Goal: Transaction & Acquisition: Purchase product/service

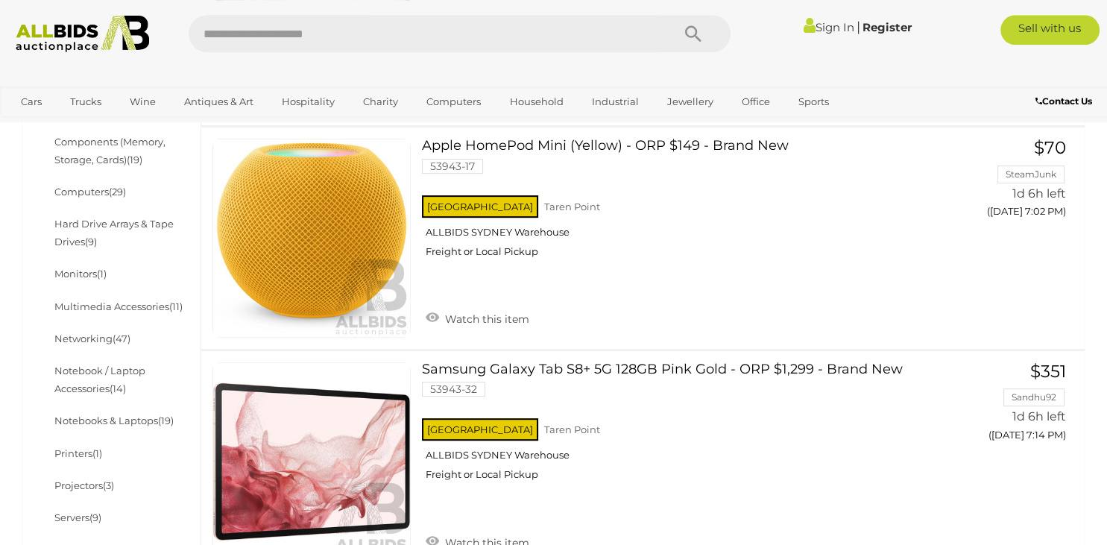
scroll to position [472, 0]
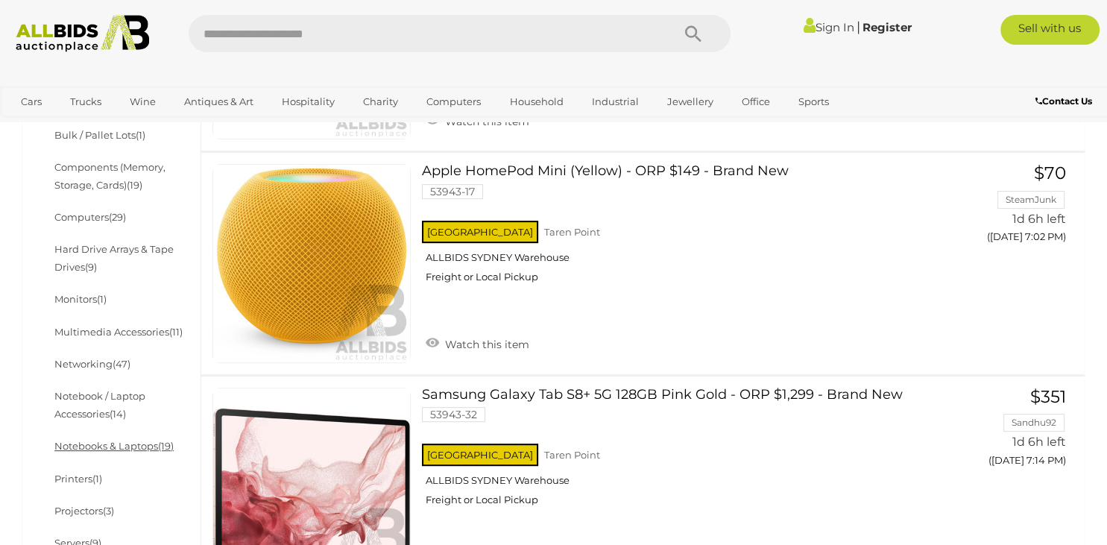
click at [92, 446] on link "Notebooks & Laptops (19)" at bounding box center [113, 446] width 119 height 12
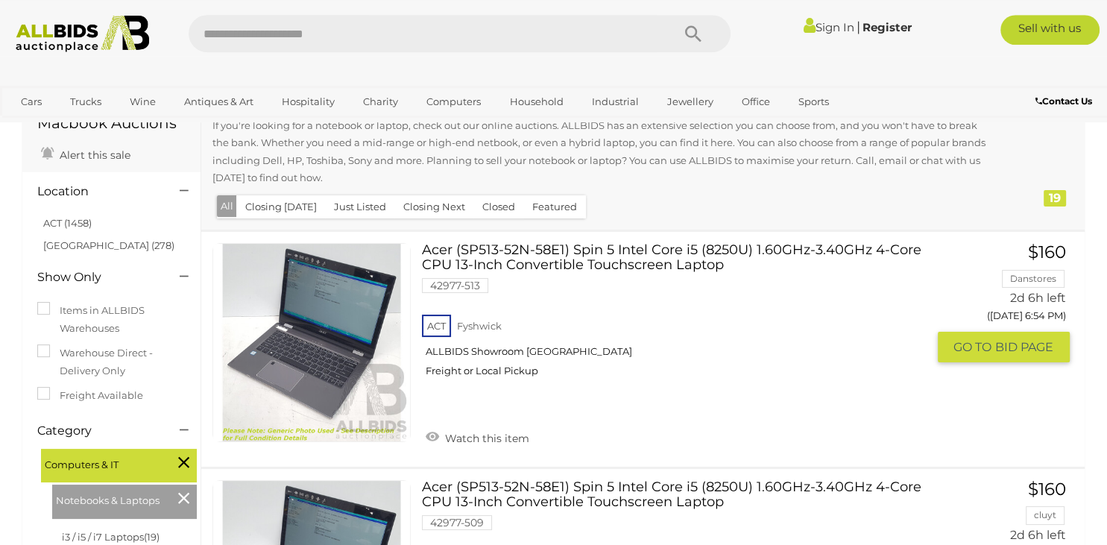
scroll to position [75, 0]
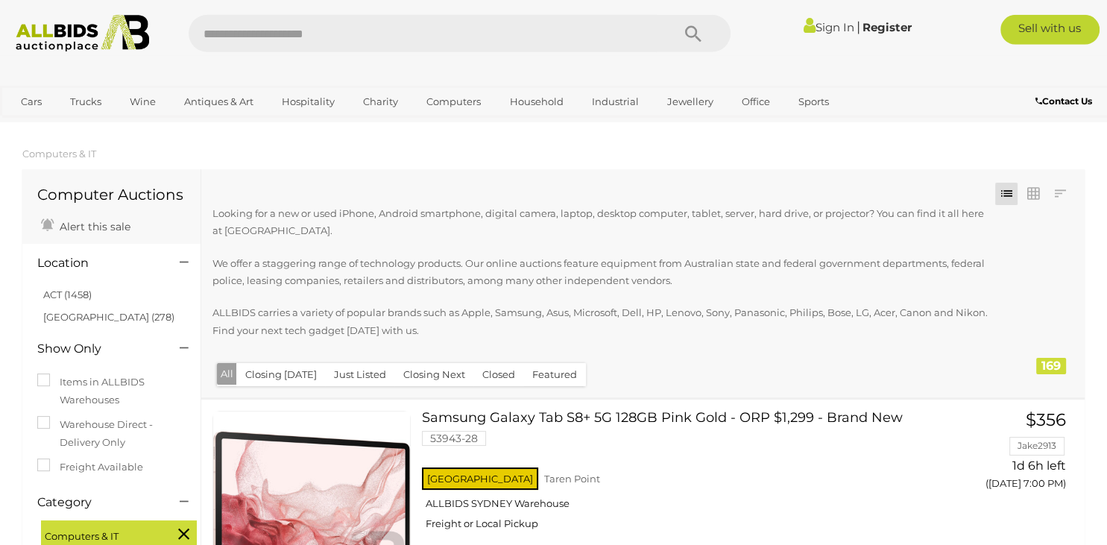
scroll to position [236, 0]
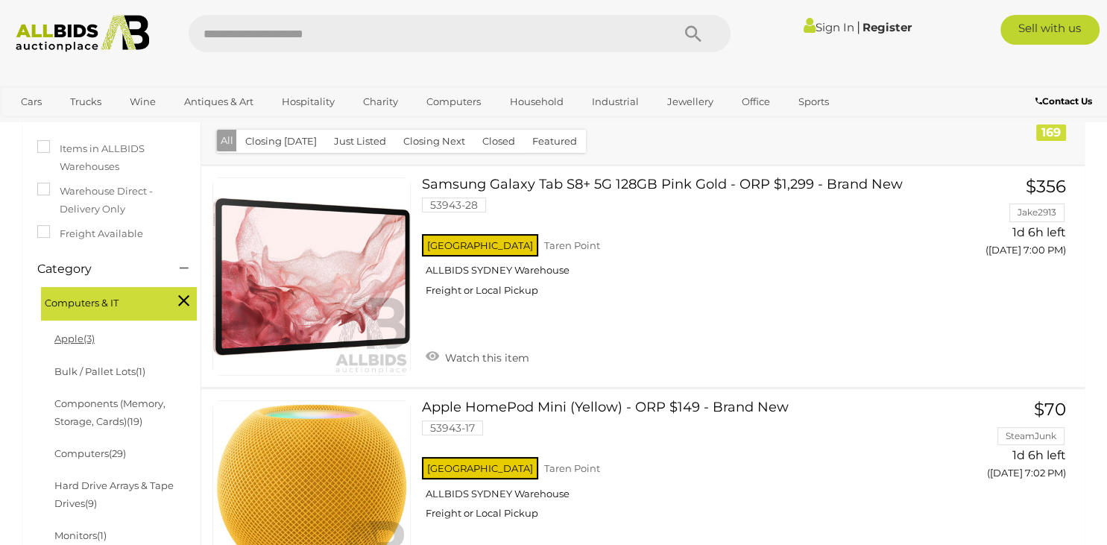
click at [72, 335] on link "Apple (3)" at bounding box center [74, 338] width 40 height 12
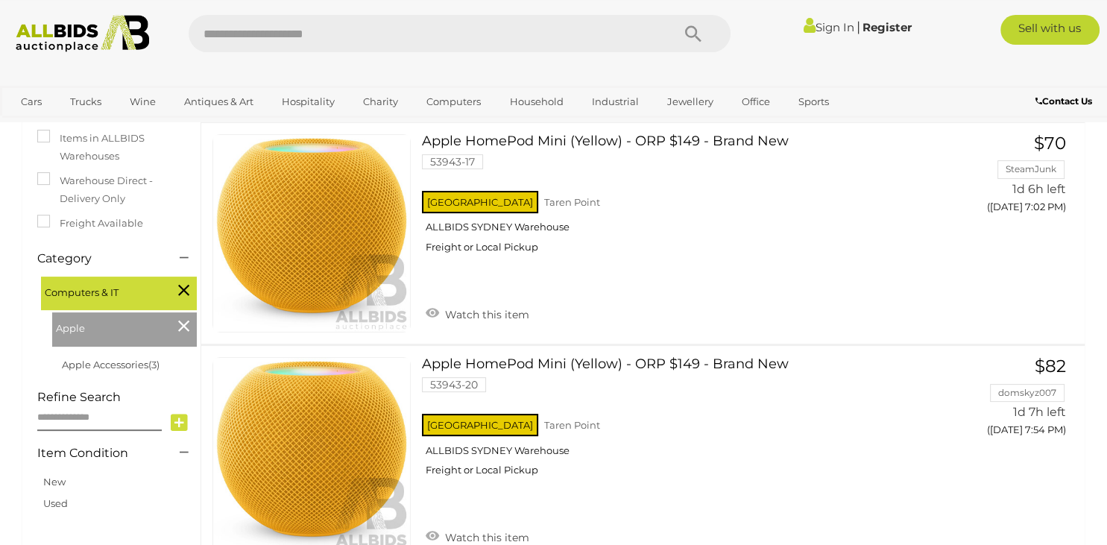
scroll to position [236, 0]
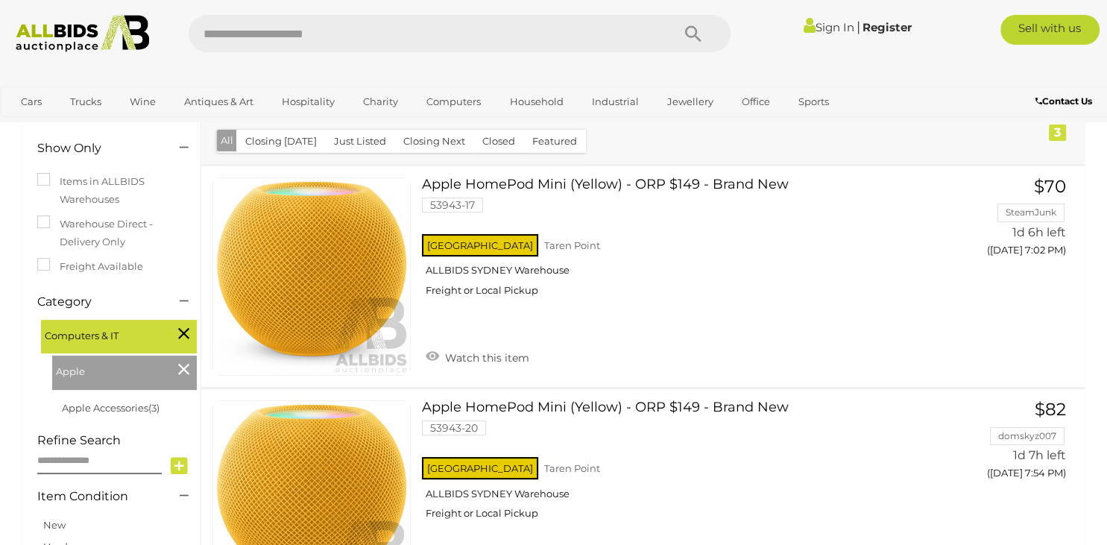
click at [183, 371] on icon at bounding box center [183, 368] width 11 height 19
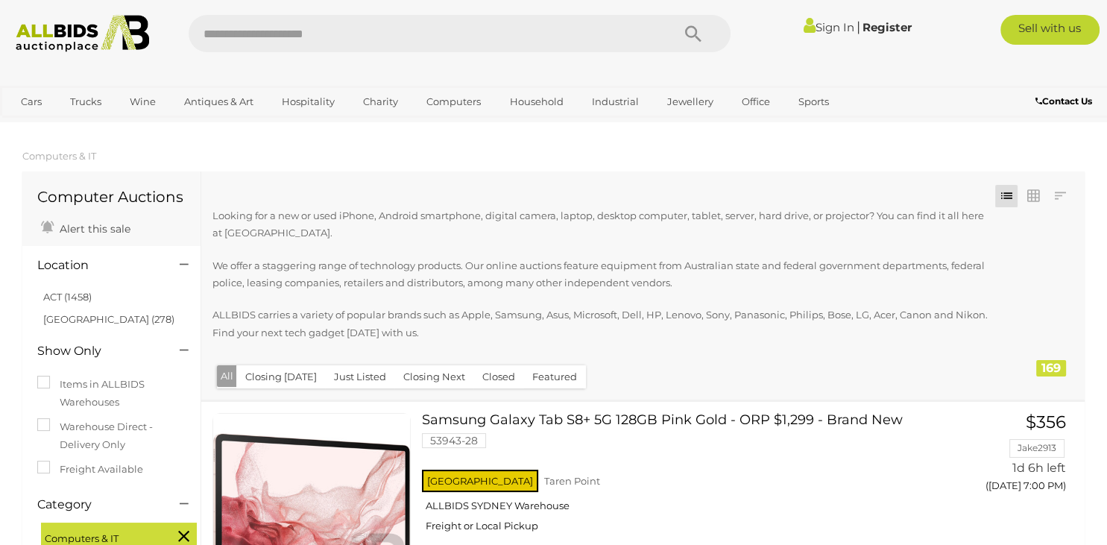
click at [183, 538] on icon at bounding box center [183, 535] width 11 height 19
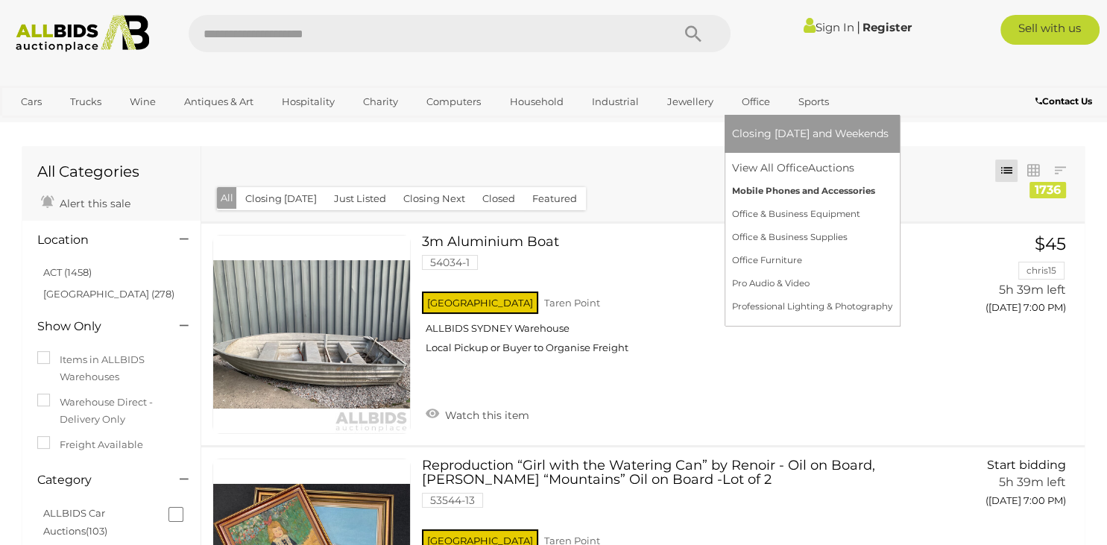
click at [771, 192] on link "Mobile Phones and Accessories" at bounding box center [812, 191] width 160 height 23
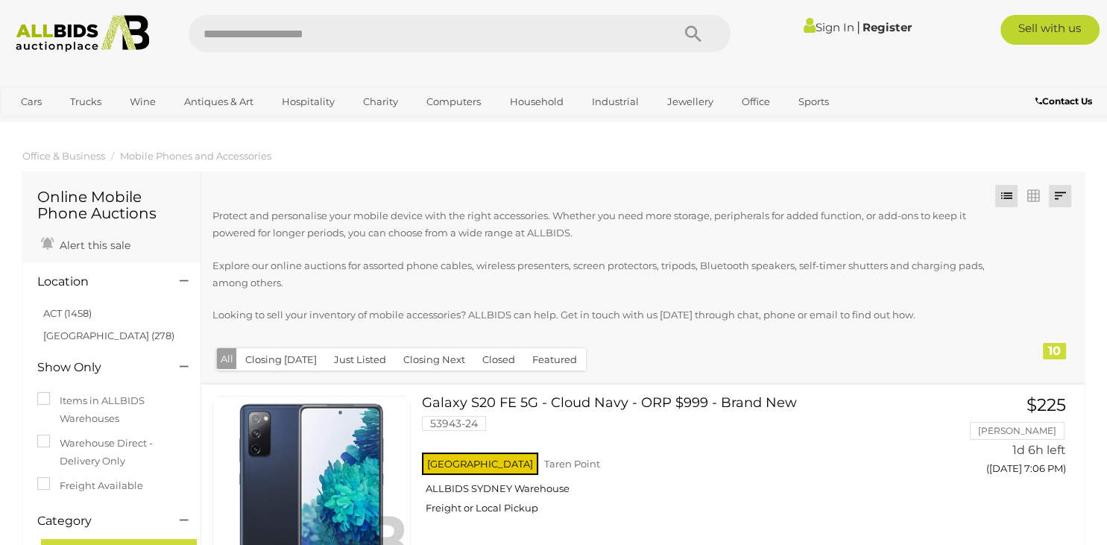
click at [1061, 199] on link at bounding box center [1060, 196] width 22 height 22
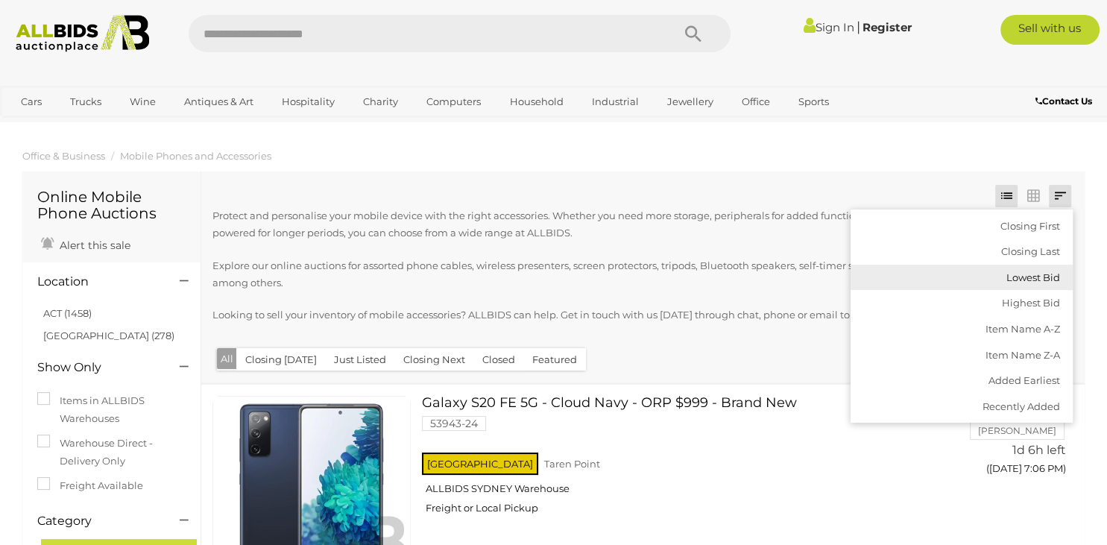
click at [1050, 276] on link "Lowest Bid" at bounding box center [962, 278] width 222 height 26
click at [880, 177] on div "Closing First Closing Last Lowest Bid Highest Bid Item Name A-Z Item Name Z-A A…" at bounding box center [642, 276] width 883 height 211
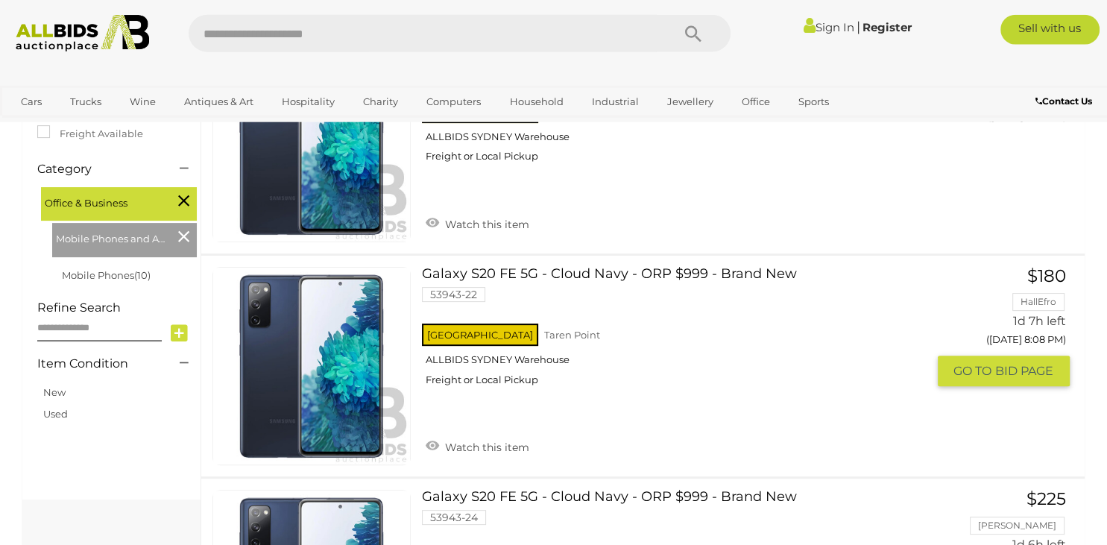
scroll to position [157, 0]
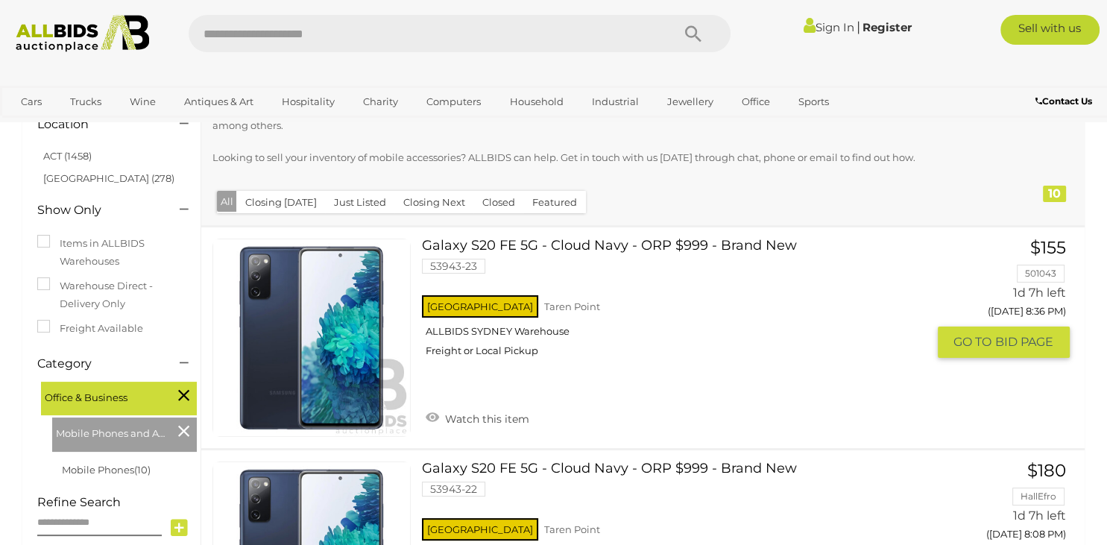
click at [654, 247] on link "Galaxy S20 FE 5G - Cloud Navy - ORP $999 - Brand New 53943-23 NSW Taren Point" at bounding box center [679, 304] width 493 height 130
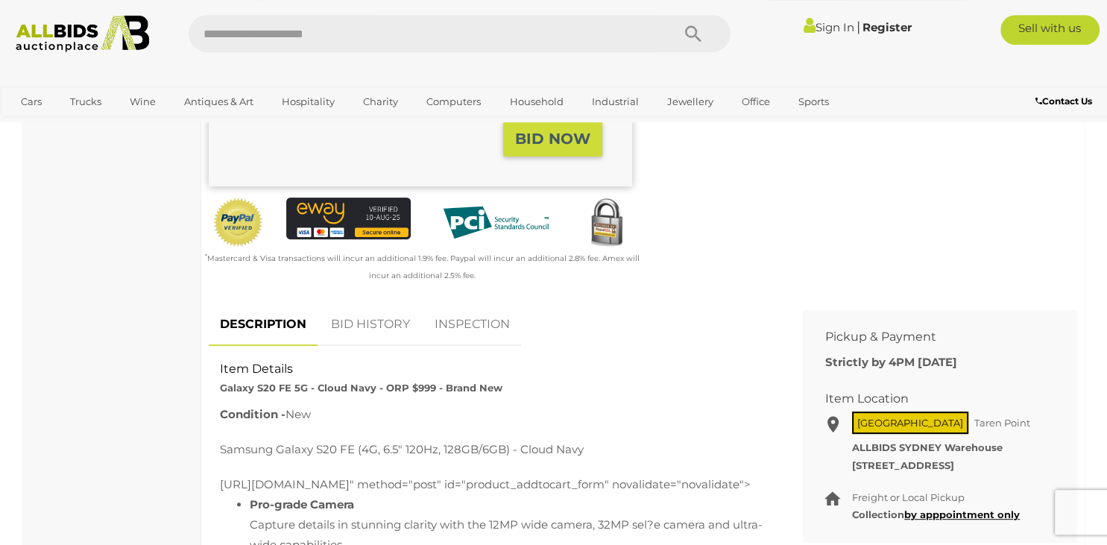
scroll to position [551, 0]
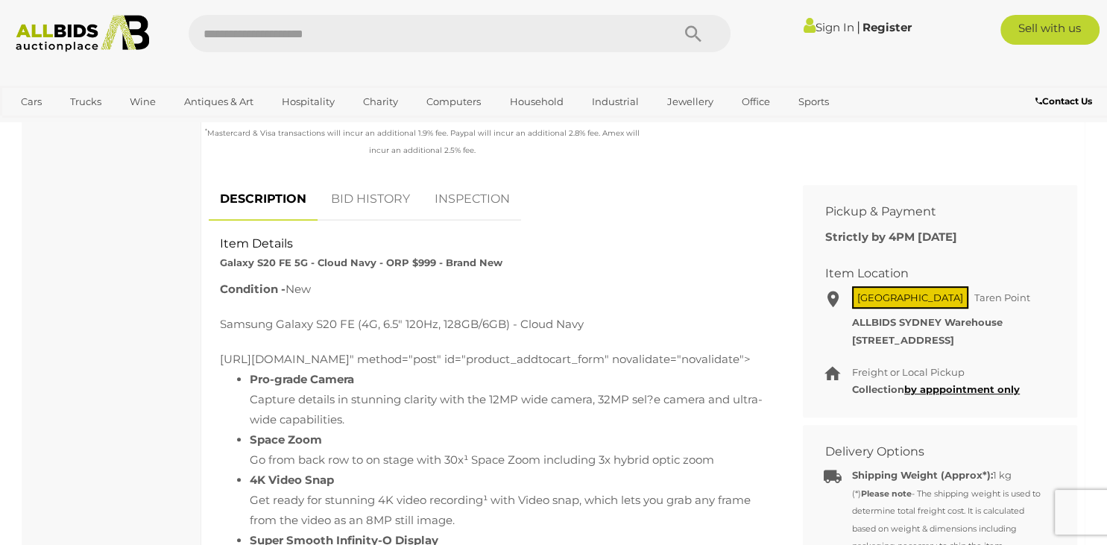
click at [381, 198] on link "BID HISTORY" at bounding box center [370, 199] width 101 height 44
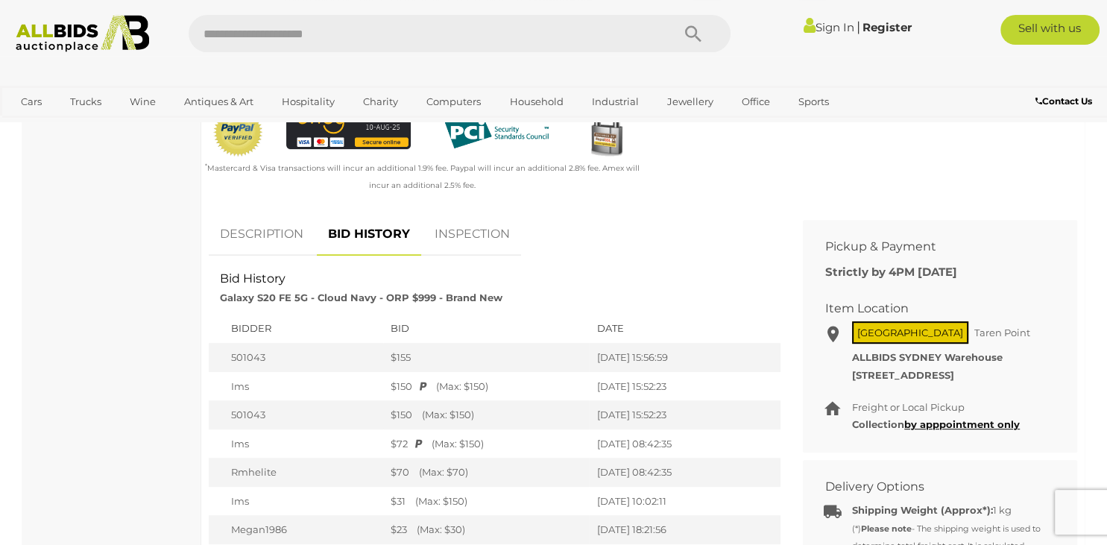
scroll to position [472, 0]
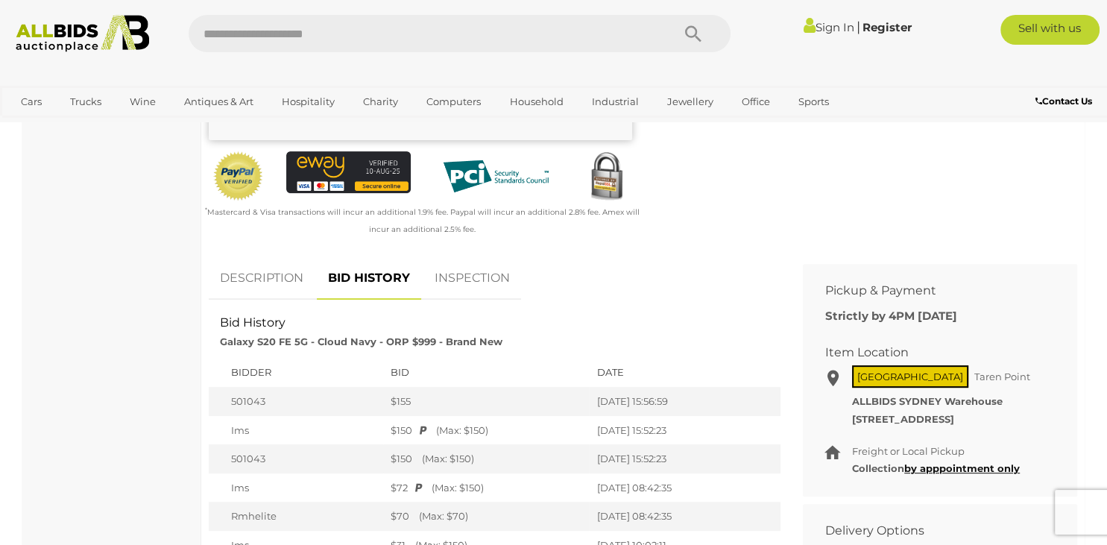
click at [465, 276] on link "INSPECTION" at bounding box center [472, 278] width 98 height 44
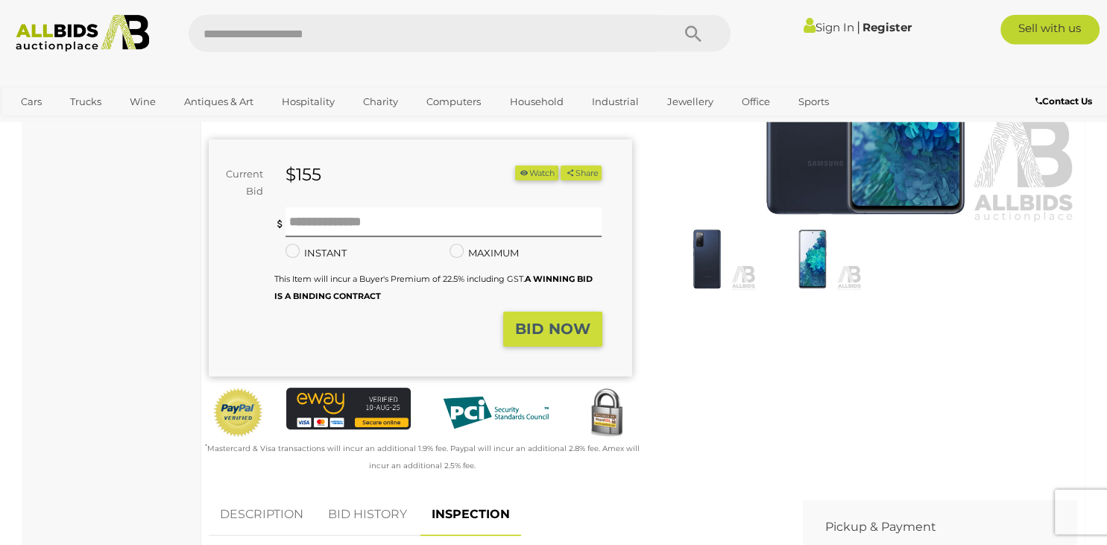
scroll to position [0, 0]
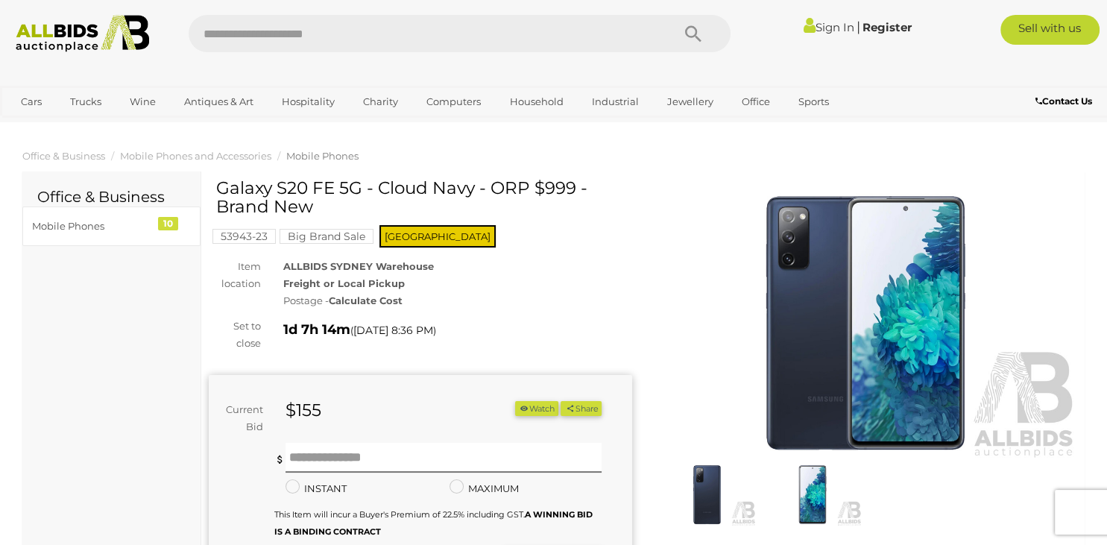
click at [368, 302] on strong "Calculate Cost" at bounding box center [366, 300] width 74 height 12
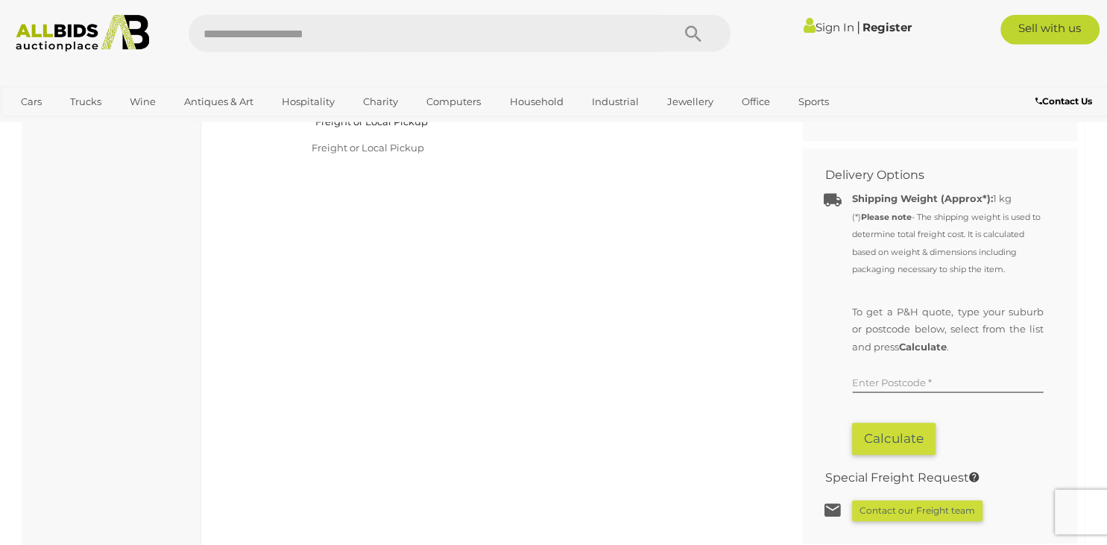
scroll to position [811, 0]
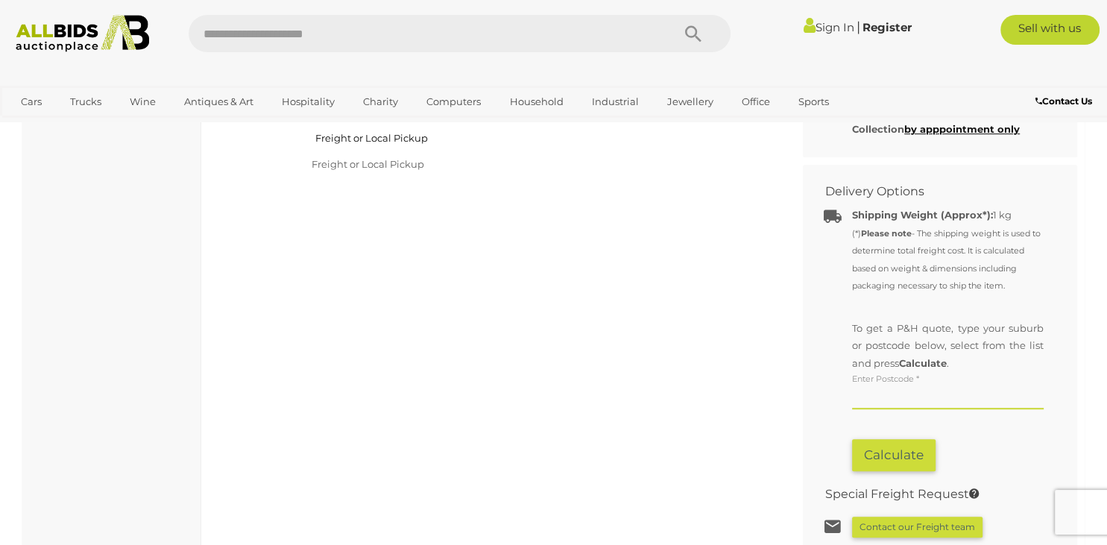
click at [891, 404] on input "text" at bounding box center [948, 398] width 192 height 22
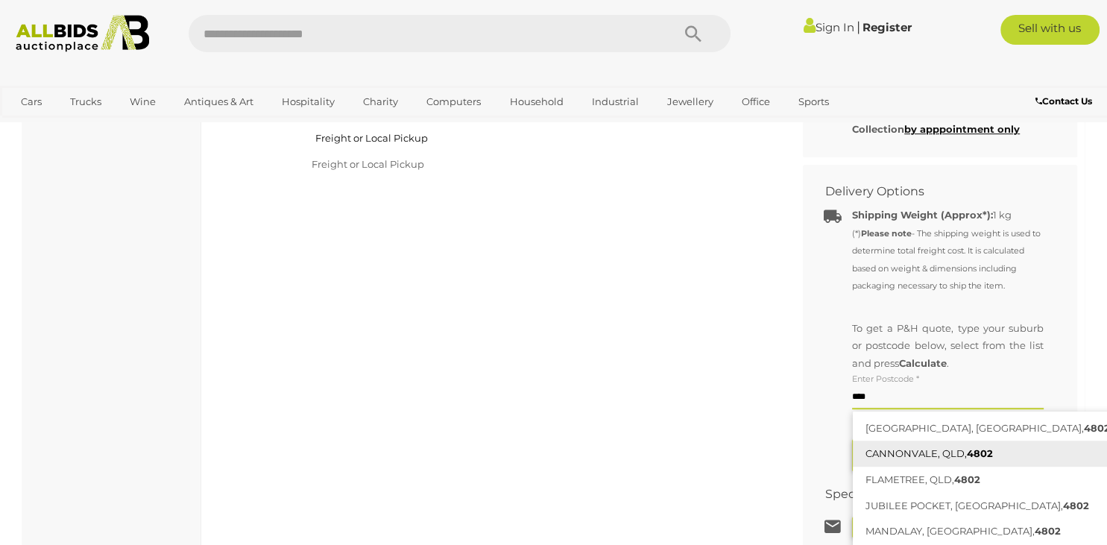
click at [942, 455] on link "CANNONVALE, QLD, 4802" at bounding box center [1030, 454] width 354 height 26
type input "**********"
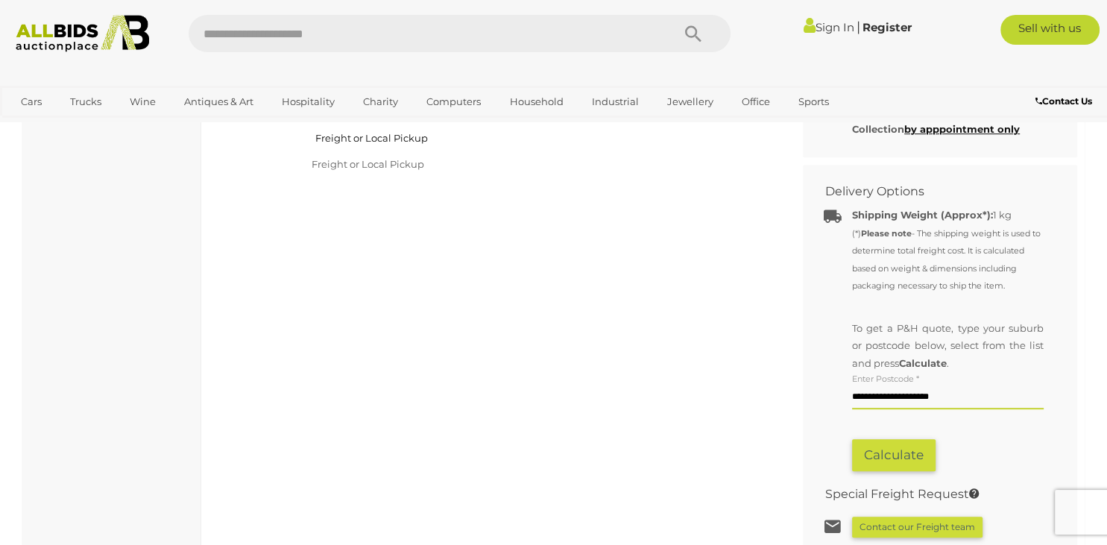
click at [889, 455] on button "Calculate" at bounding box center [893, 455] width 83 height 32
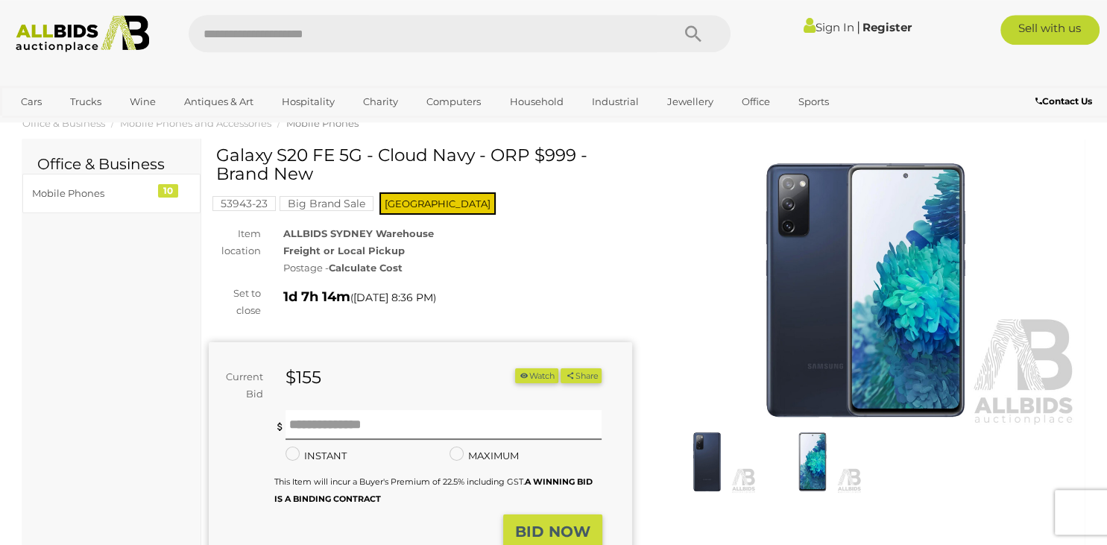
scroll to position [157, 0]
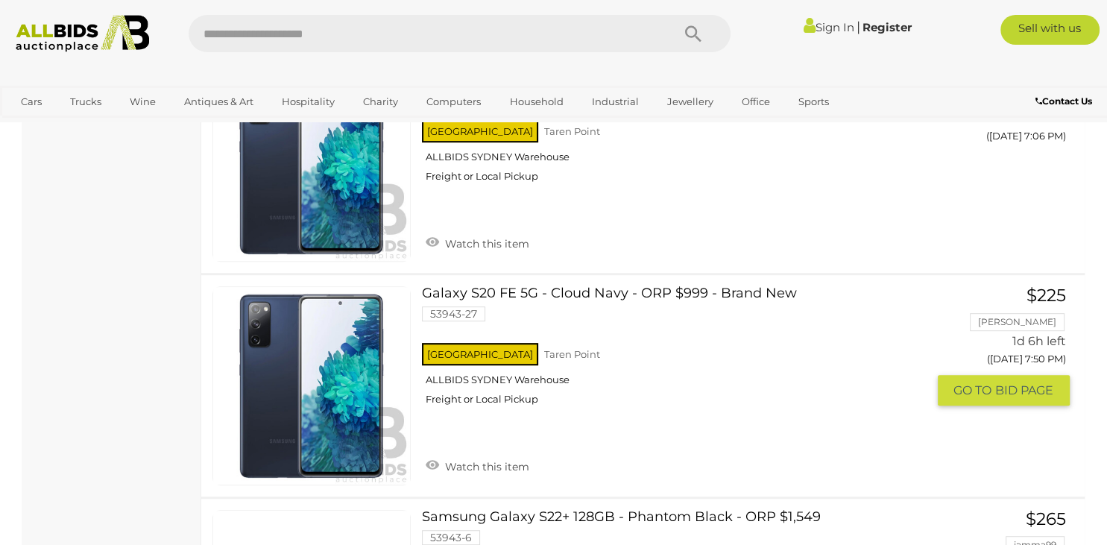
scroll to position [227, 0]
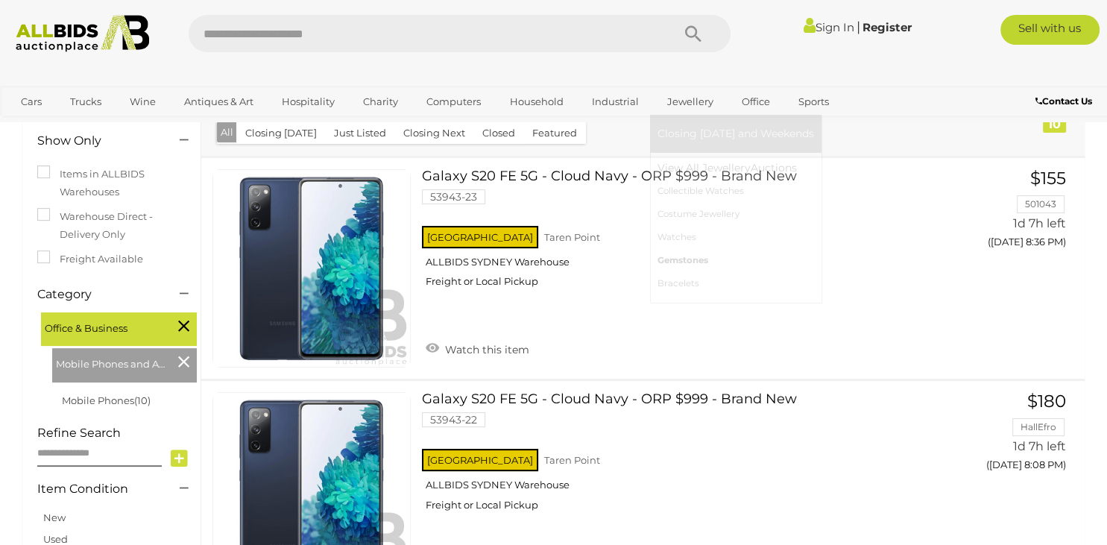
click at [674, 264] on link "Gemstones" at bounding box center [735, 260] width 157 height 23
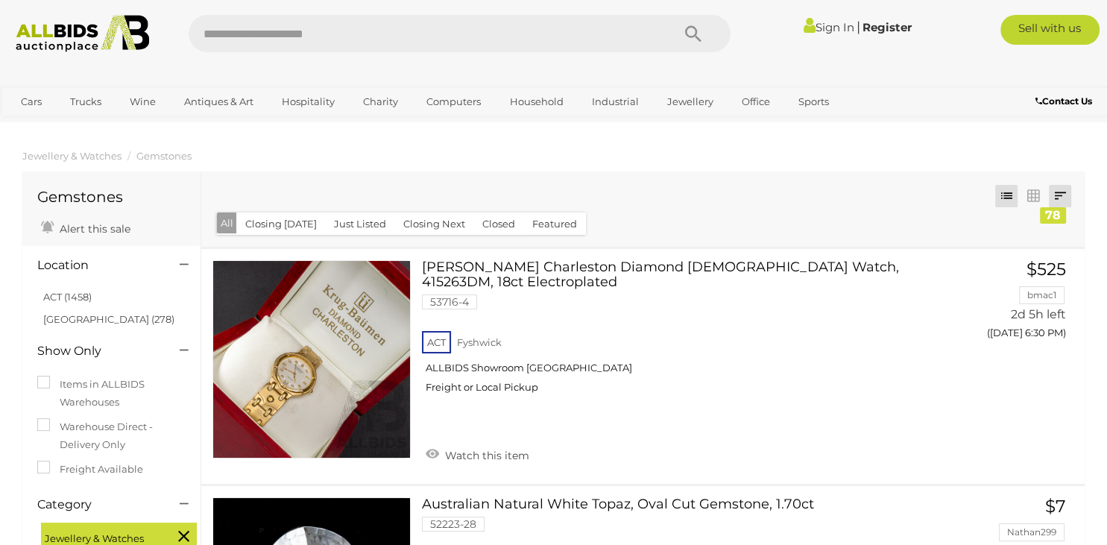
click at [1057, 196] on link at bounding box center [1060, 196] width 22 height 22
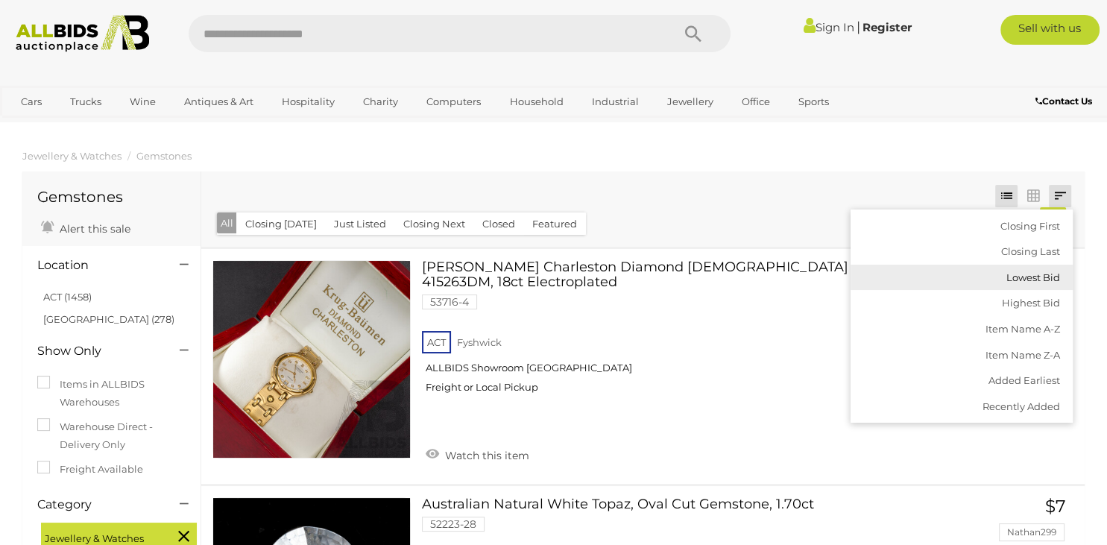
click at [1031, 274] on link "Lowest Bid" at bounding box center [962, 278] width 222 height 26
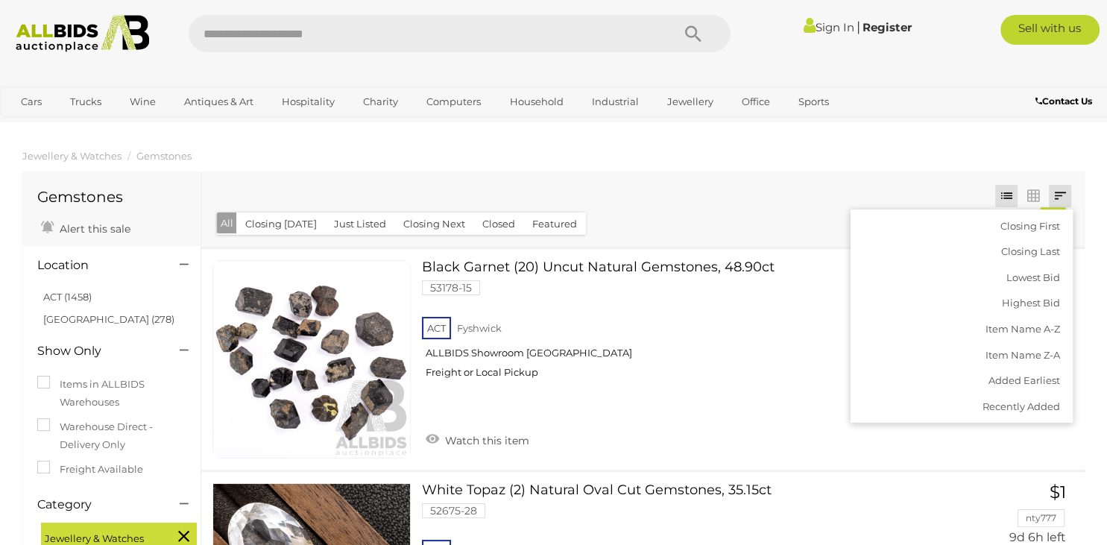
click at [932, 181] on div "Closing First Closing Last Lowest Bid Highest Bid Item Name A-Z Item Name Z-A A…" at bounding box center [642, 208] width 883 height 75
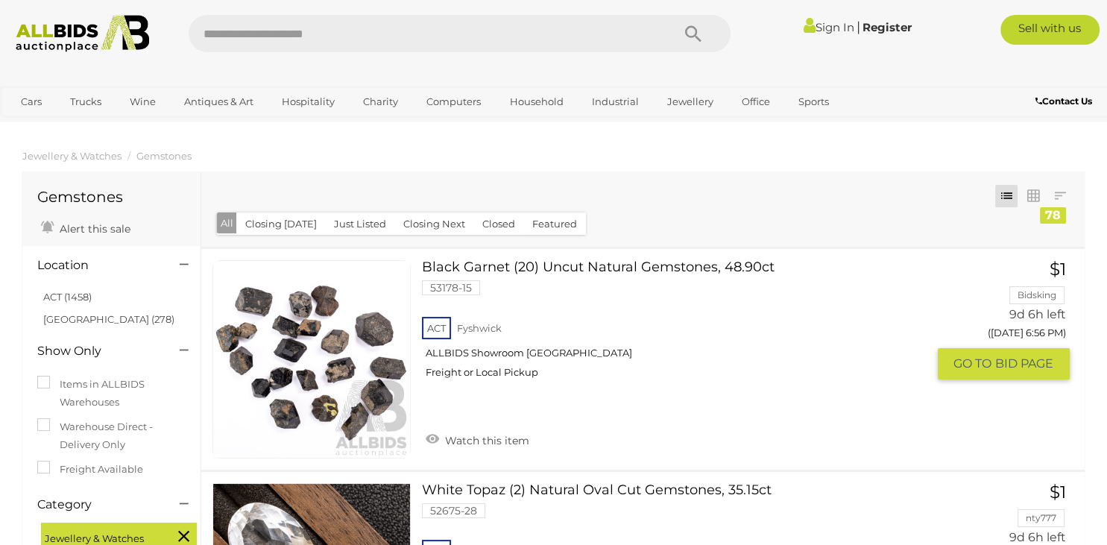
click at [731, 298] on link "Black Garnet (20) Uncut Natural Gemstones, 48.90ct 53178-15 ACT Fyshwick" at bounding box center [679, 325] width 493 height 130
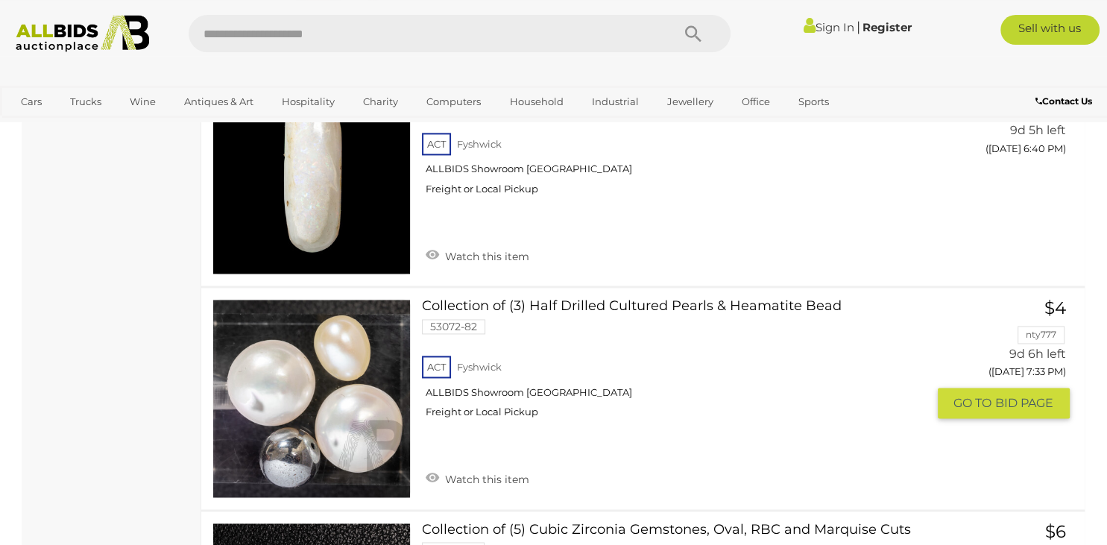
scroll to position [2138, 0]
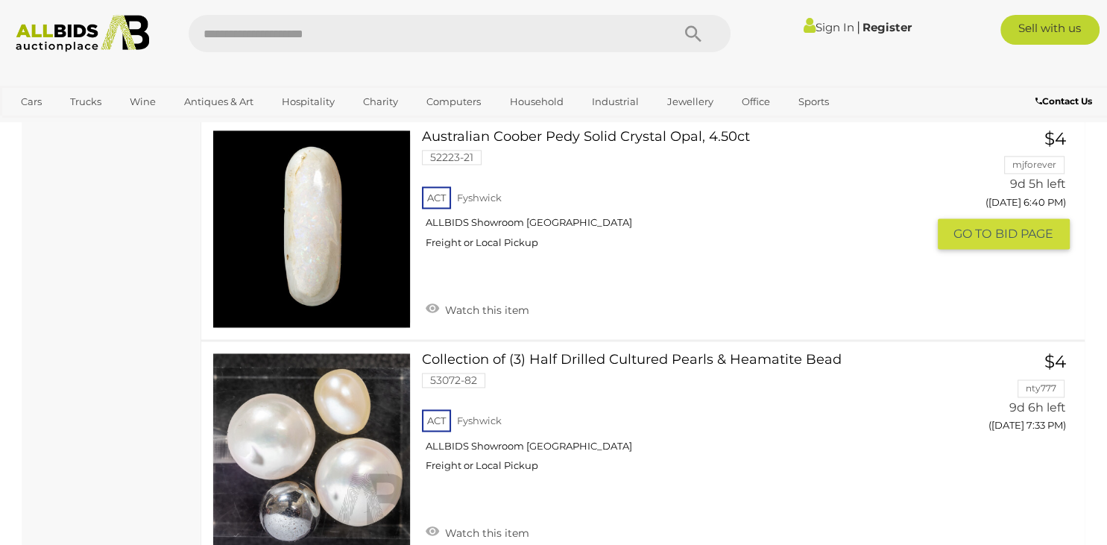
click at [341, 242] on link at bounding box center [311, 229] width 198 height 198
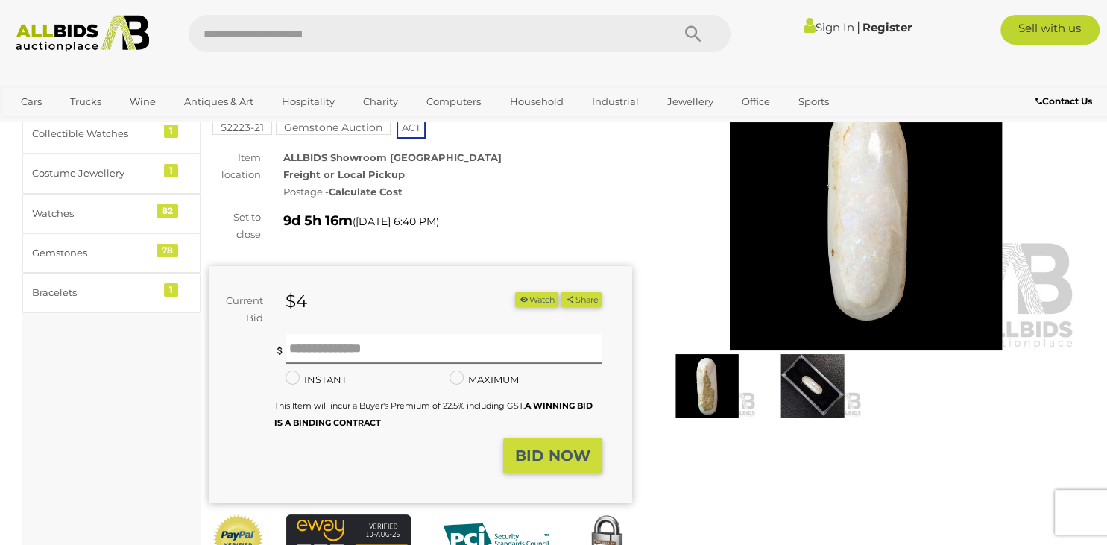
scroll to position [78, 0]
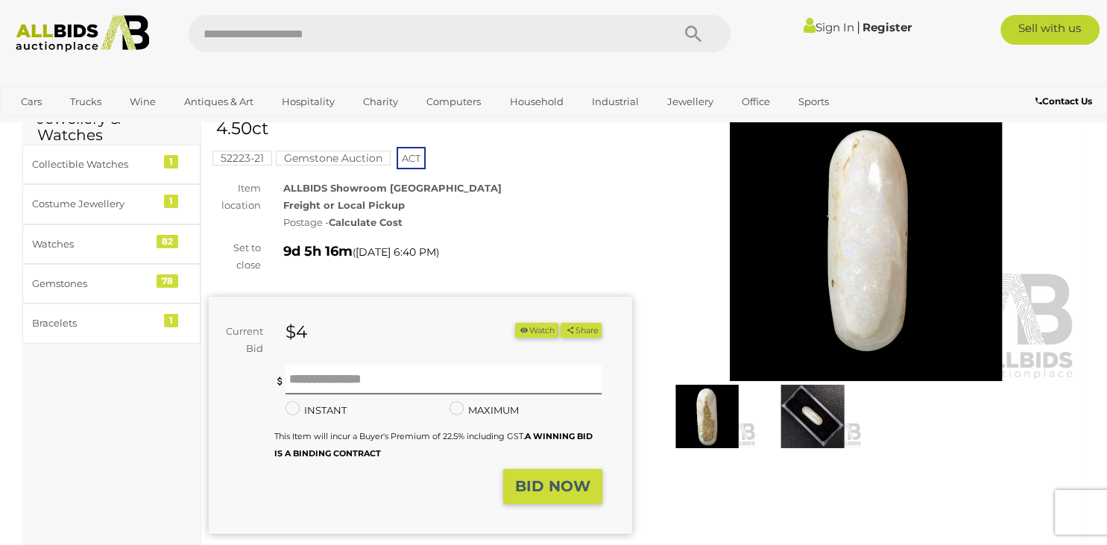
click at [793, 411] on img at bounding box center [812, 416] width 98 height 63
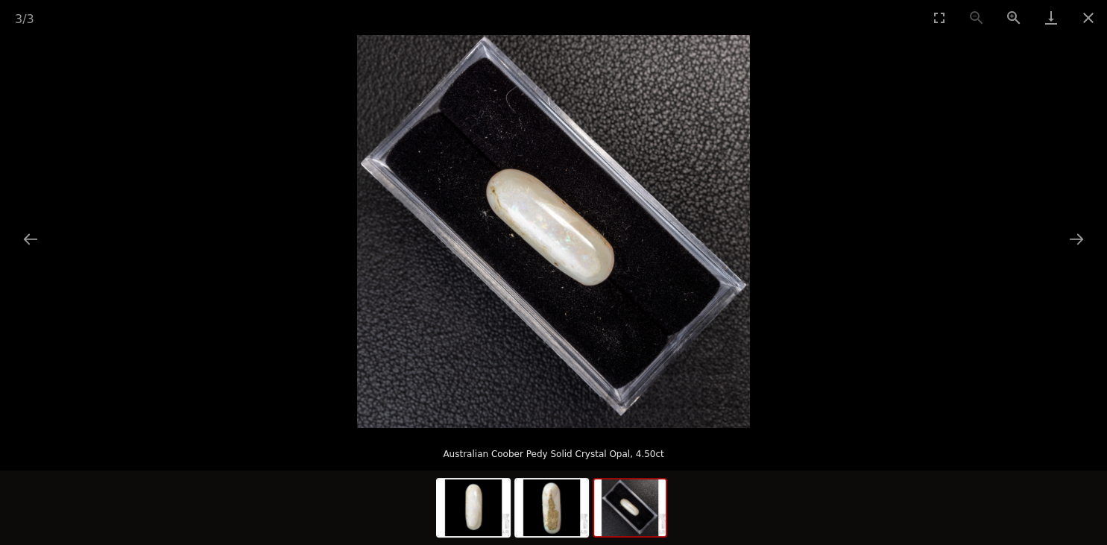
click at [571, 268] on img at bounding box center [553, 231] width 393 height 393
click at [547, 517] on img at bounding box center [552, 507] width 72 height 57
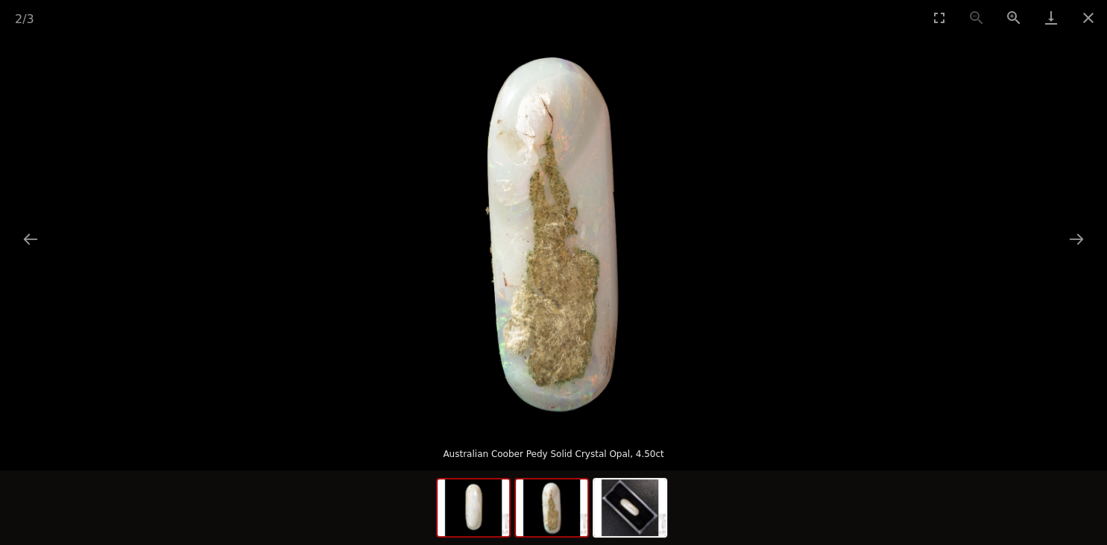
click at [499, 510] on img at bounding box center [474, 507] width 72 height 57
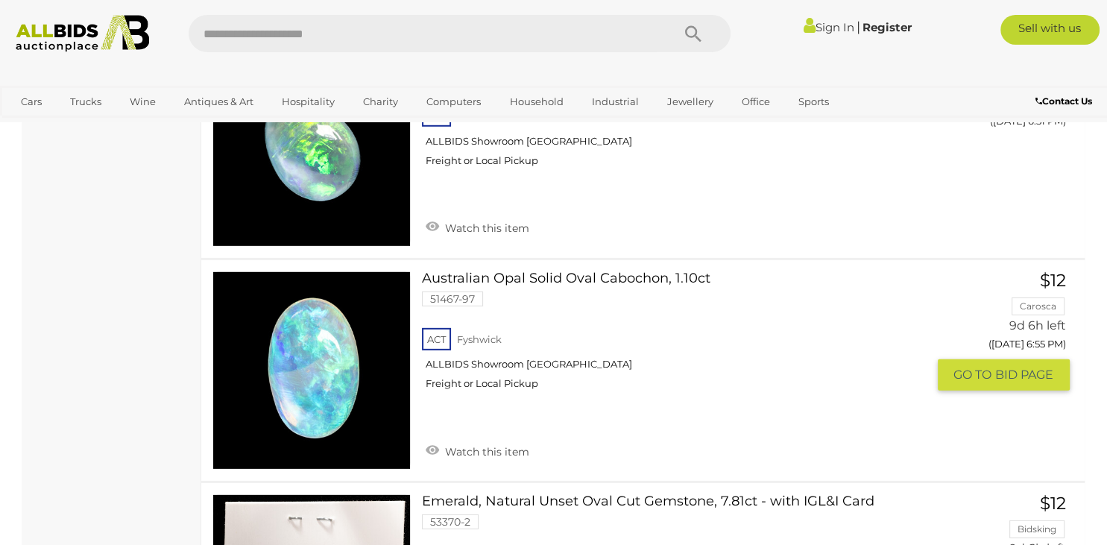
scroll to position [9887, 0]
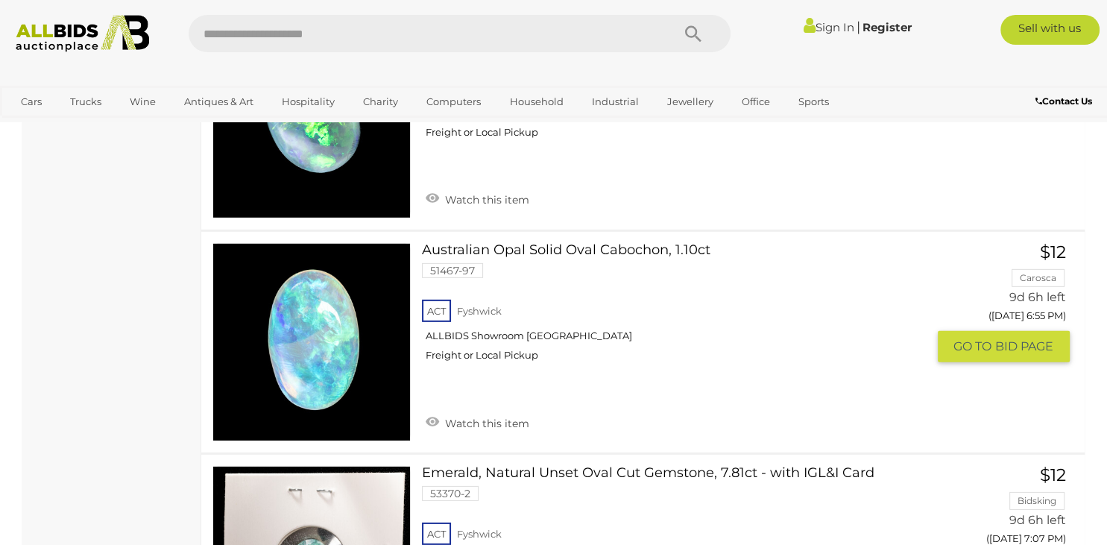
click at [312, 306] on link at bounding box center [311, 342] width 198 height 198
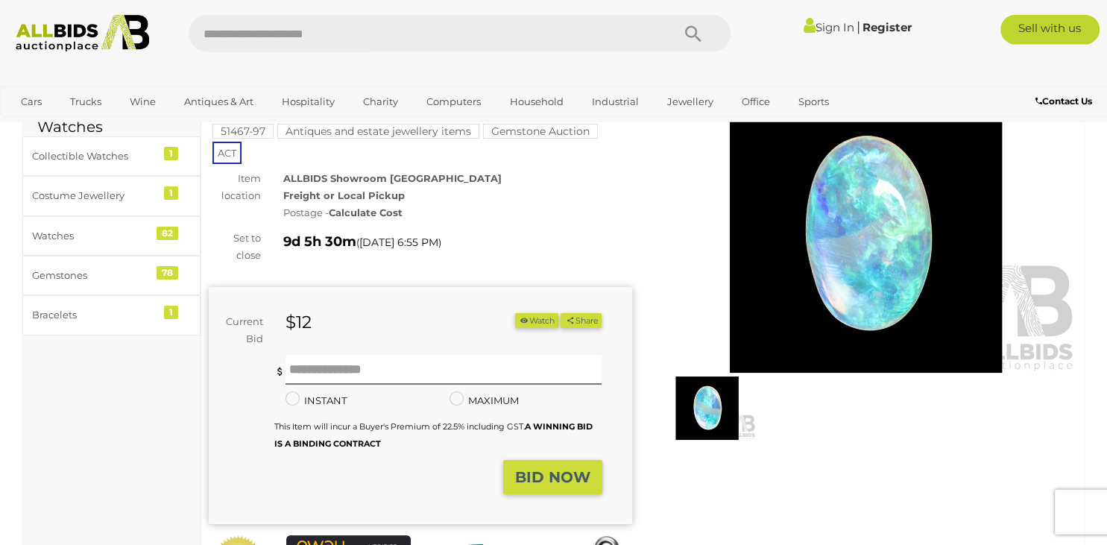
scroll to position [78, 0]
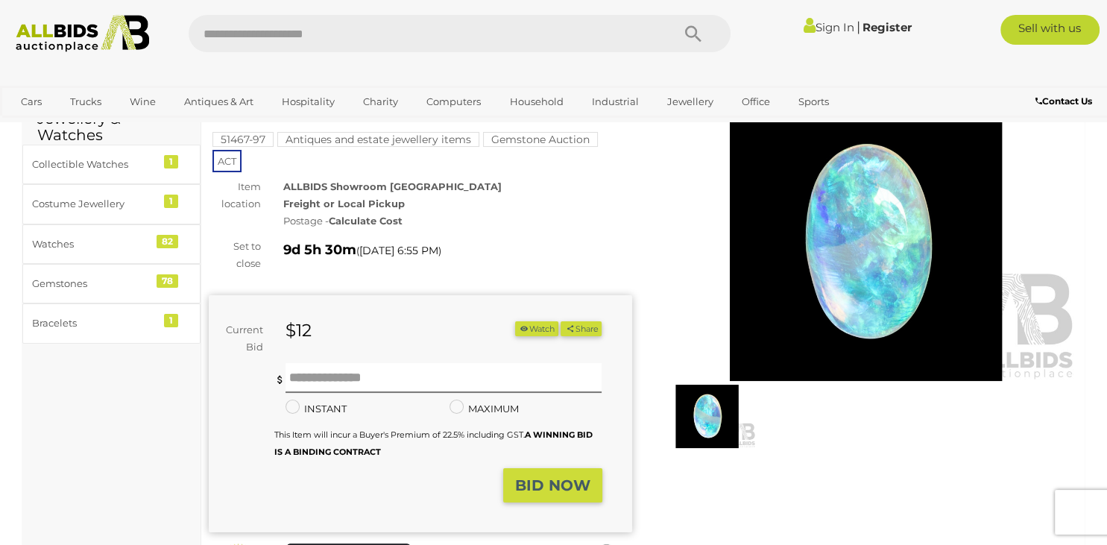
click at [872, 277] on img at bounding box center [865, 244] width 423 height 273
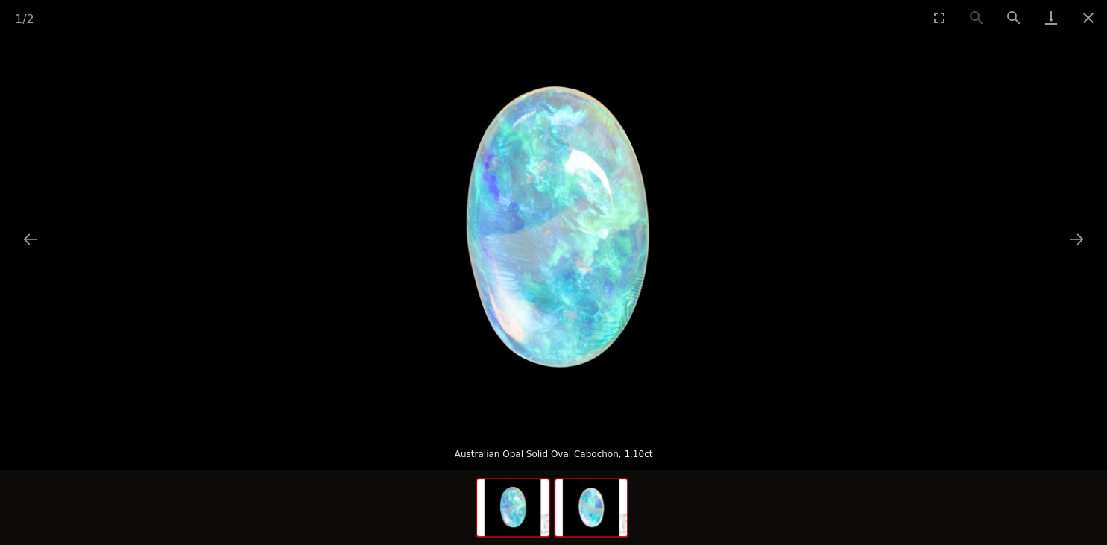
click at [592, 496] on img at bounding box center [591, 507] width 72 height 57
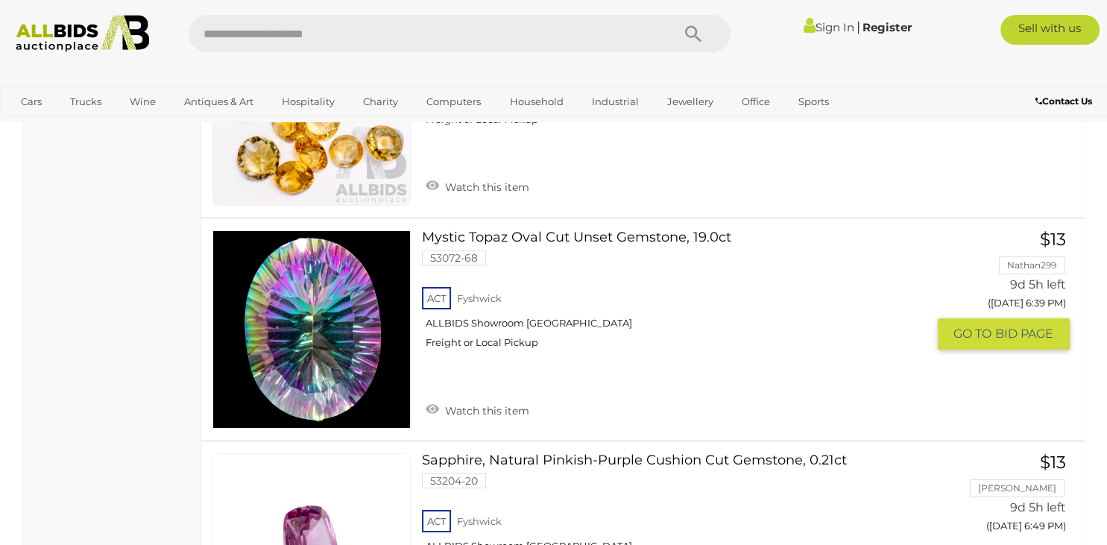
scroll to position [11107, 0]
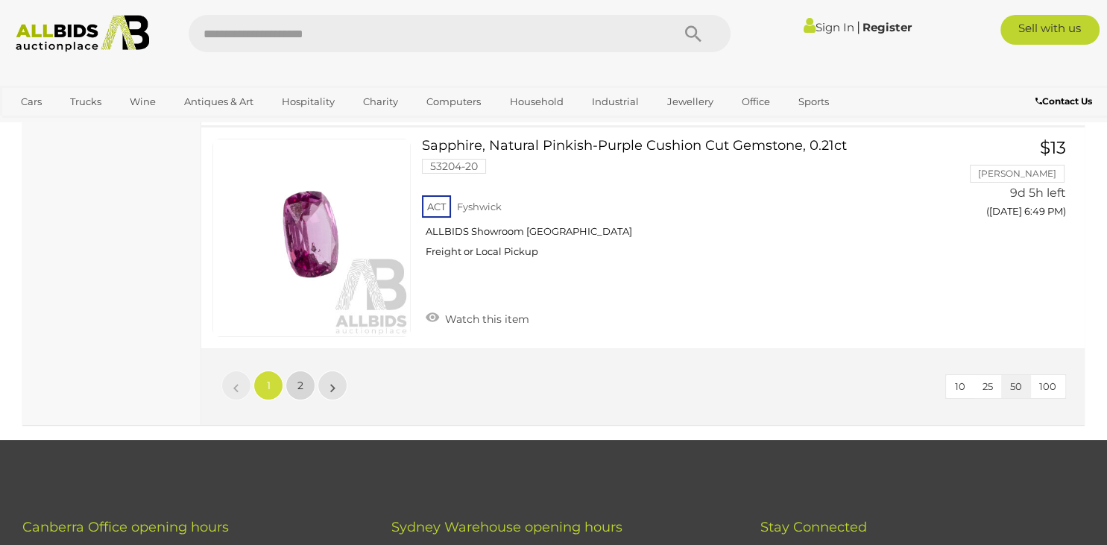
click at [300, 379] on span "2" at bounding box center [300, 385] width 6 height 13
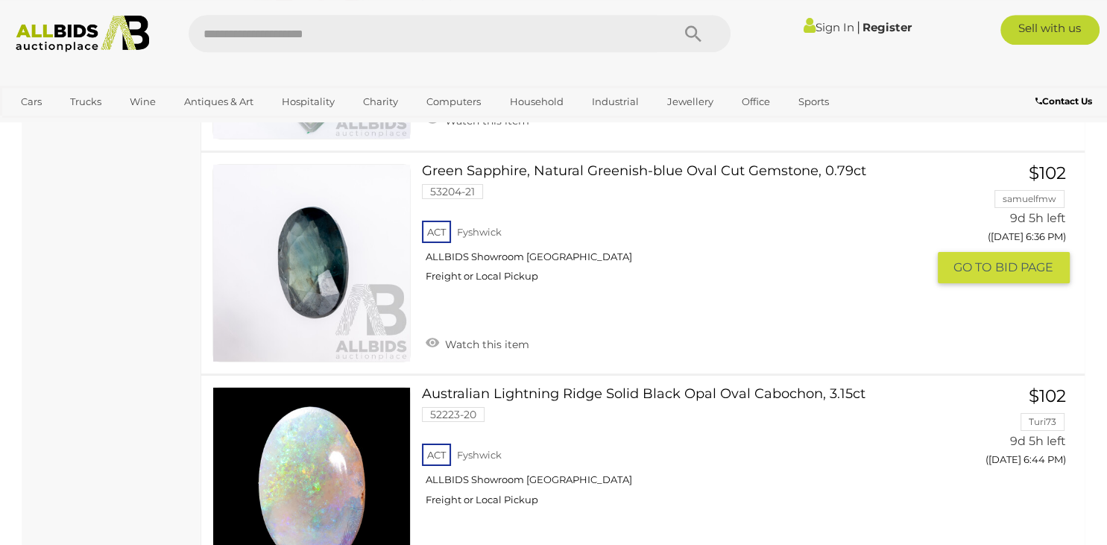
scroll to position [5214, 0]
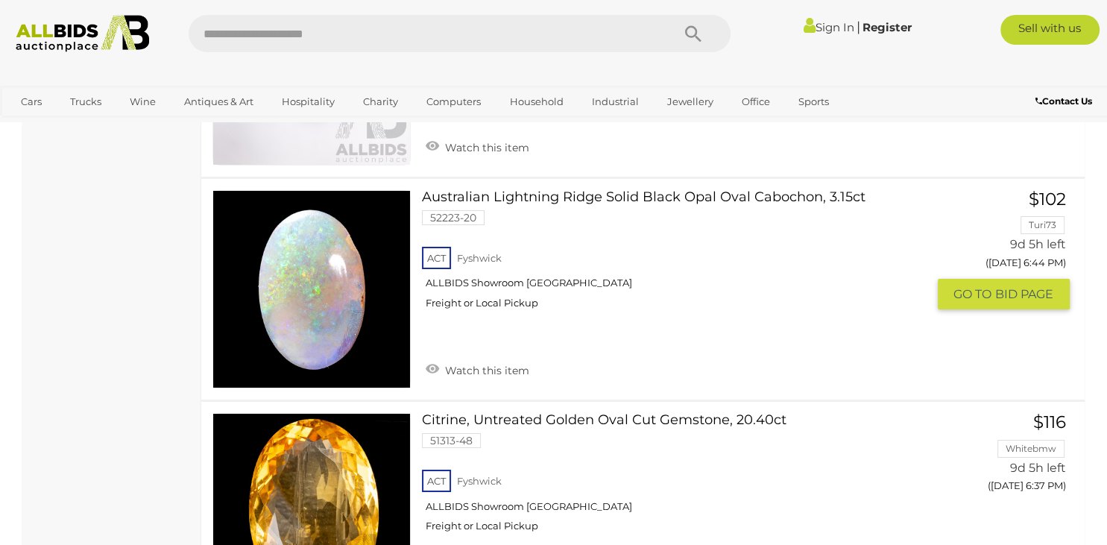
click at [324, 264] on link at bounding box center [311, 289] width 198 height 198
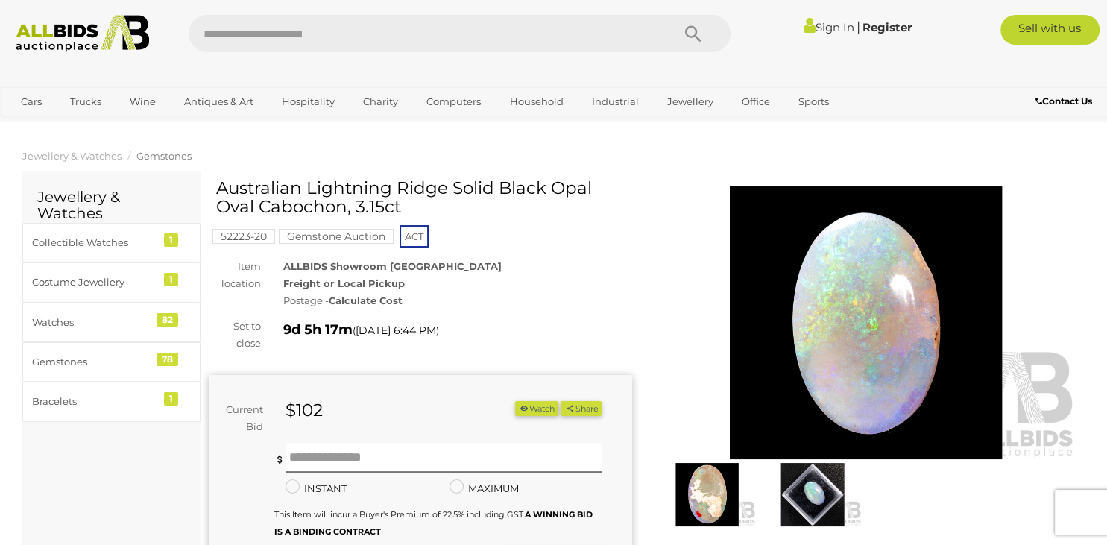
click at [810, 486] on img at bounding box center [812, 494] width 98 height 63
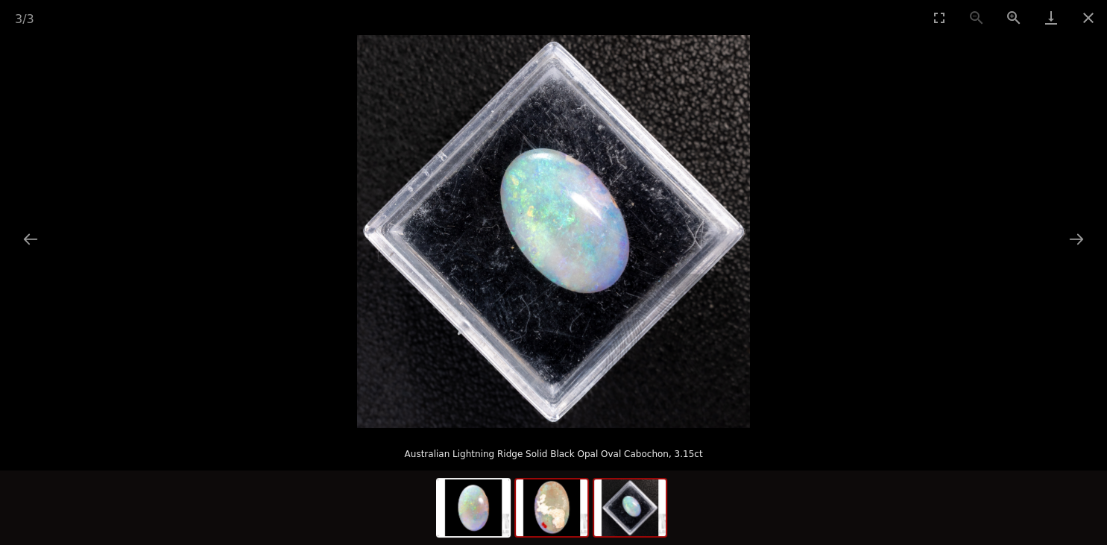
click at [558, 499] on img at bounding box center [552, 507] width 72 height 57
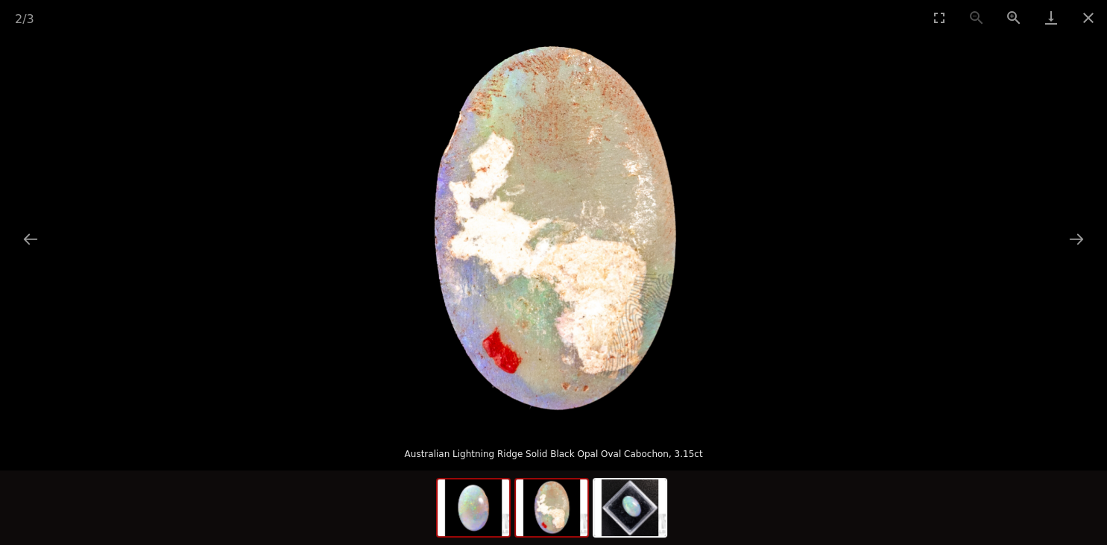
click at [490, 504] on img at bounding box center [474, 507] width 72 height 57
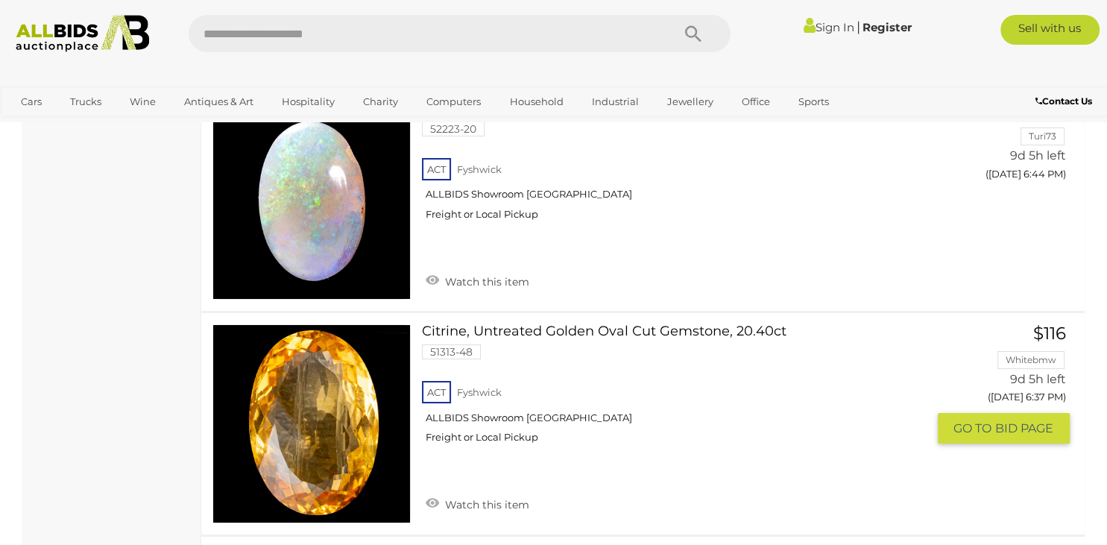
scroll to position [4988, 0]
